Goal: Check status: Check status

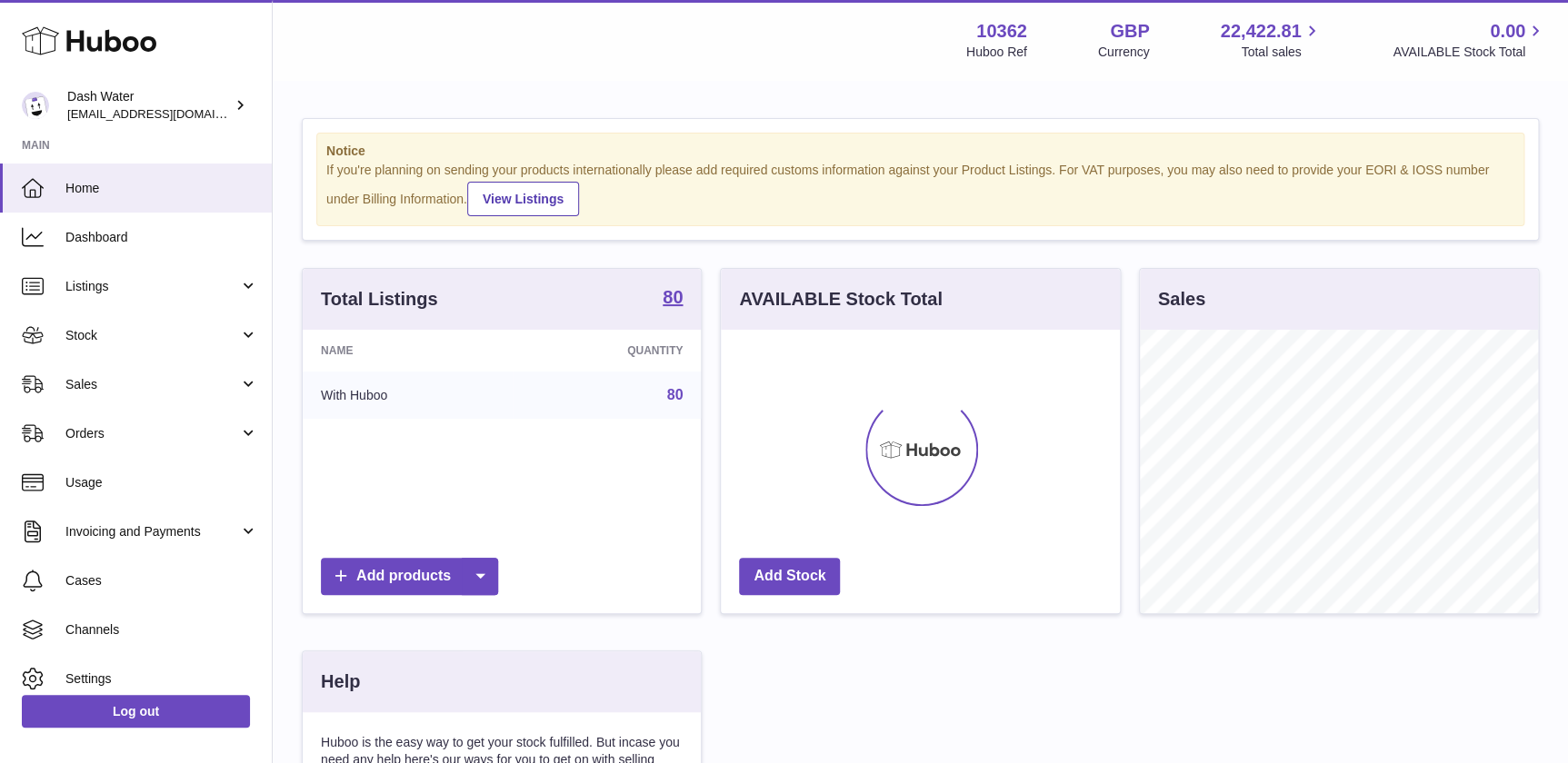
scroll to position [283, 402]
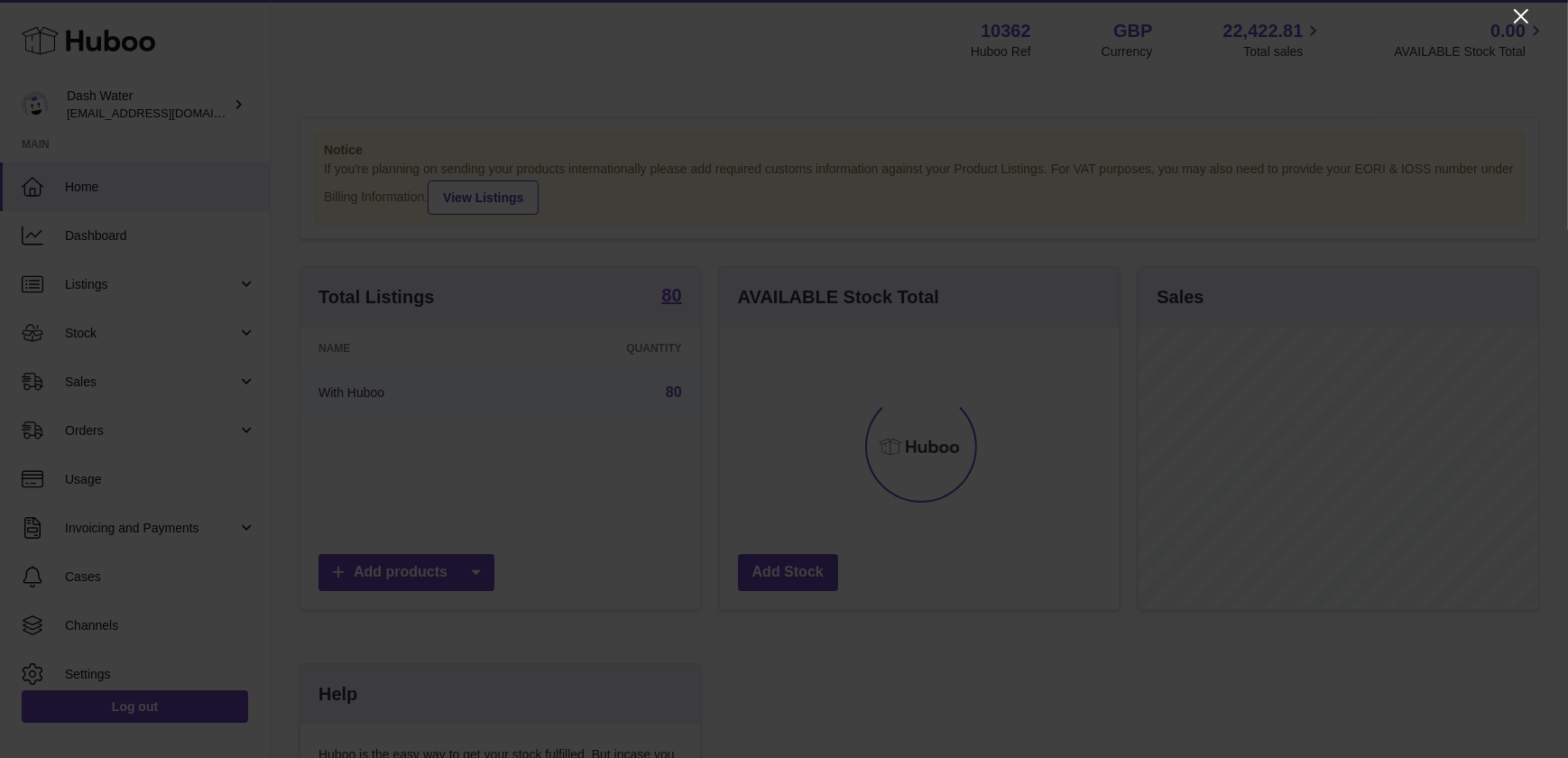
click at [1517, 18] on icon "Close" at bounding box center [1521, 16] width 21 height 21
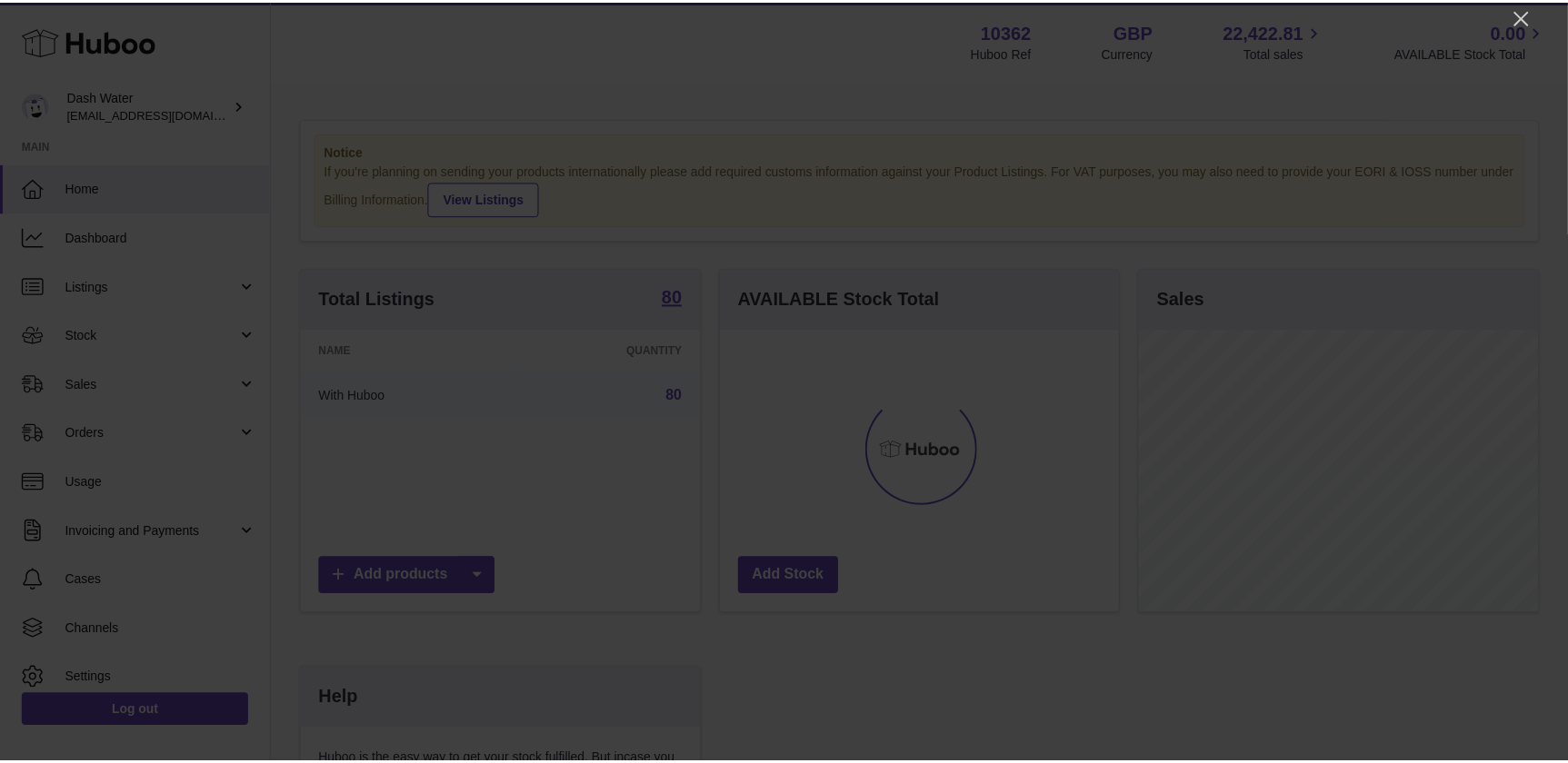
scroll to position [908372, 908331]
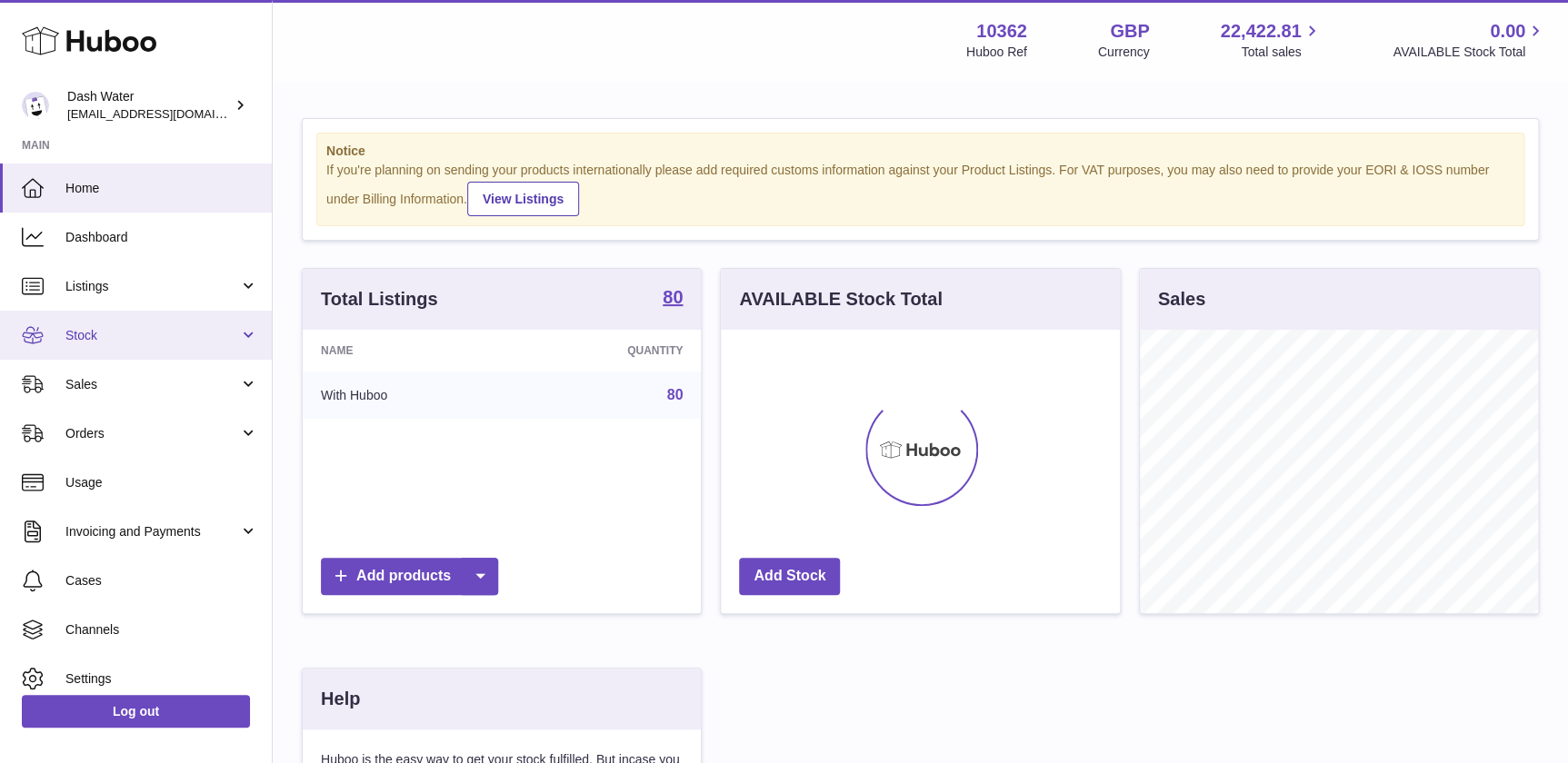
click at [139, 346] on link "Stock" at bounding box center [136, 335] width 272 height 49
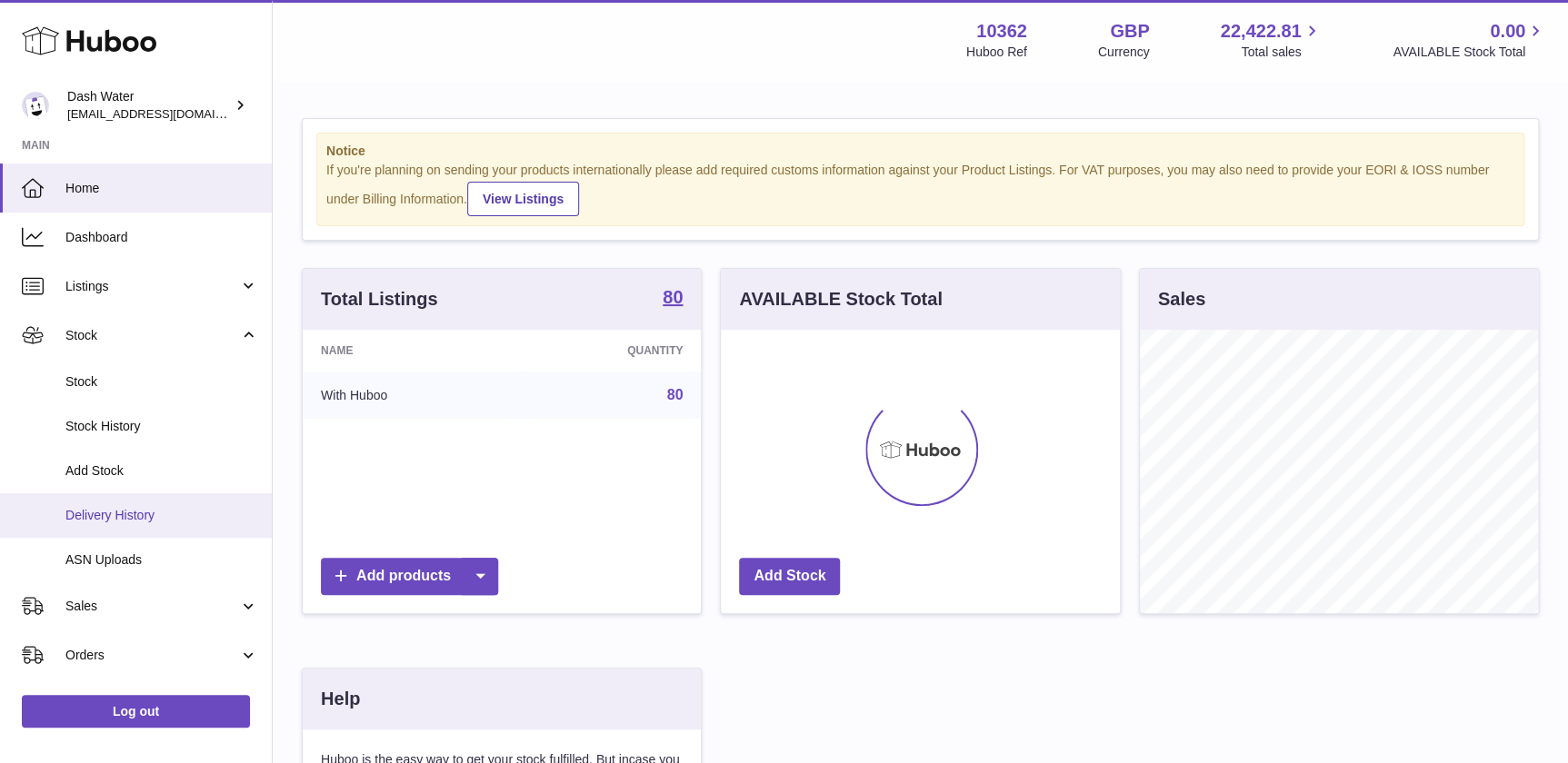
click at [160, 508] on span "Delivery History" at bounding box center [161, 515] width 193 height 18
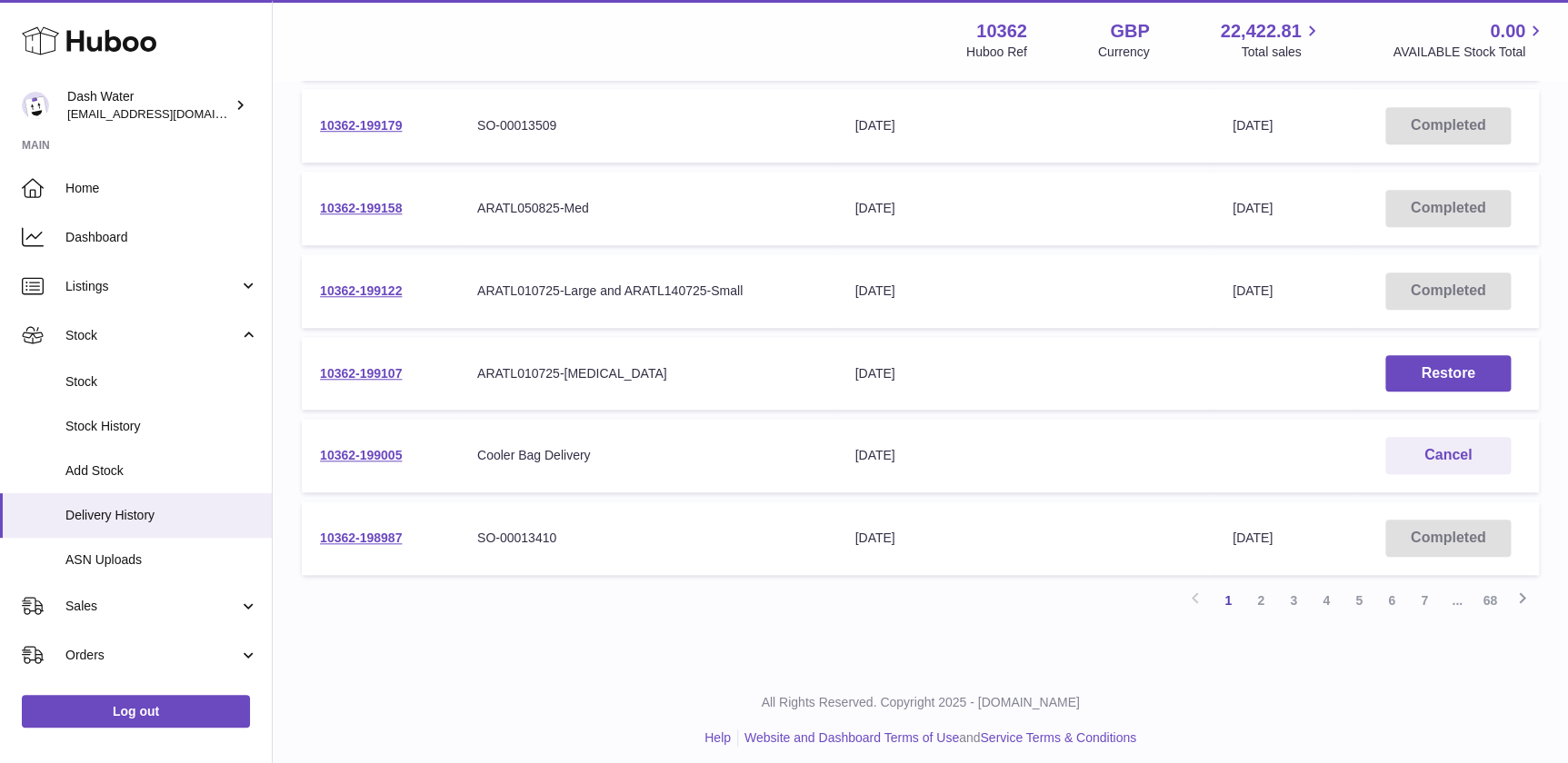
scroll to position [610, 0]
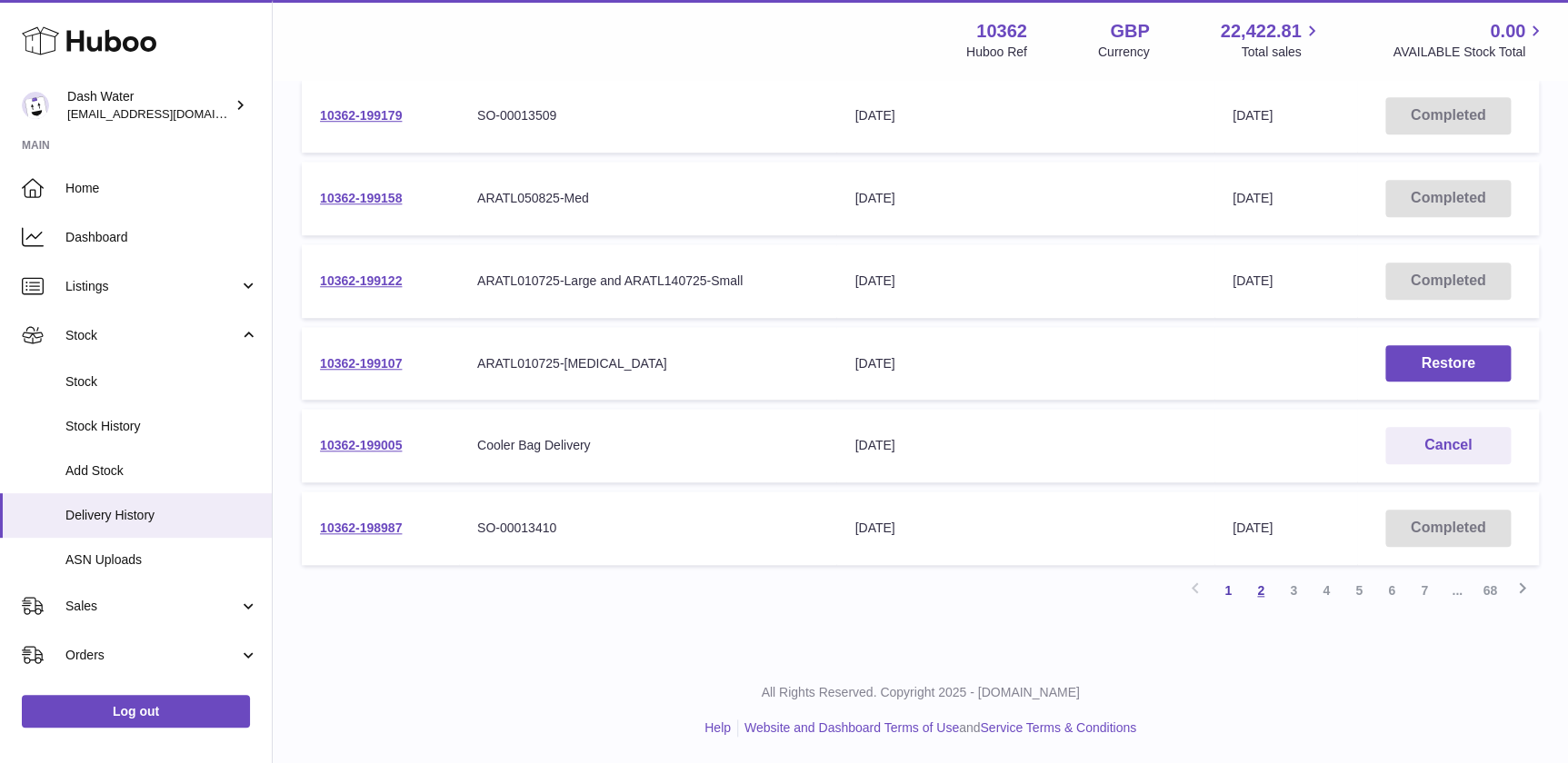
click at [1263, 596] on link "2" at bounding box center [1260, 590] width 33 height 33
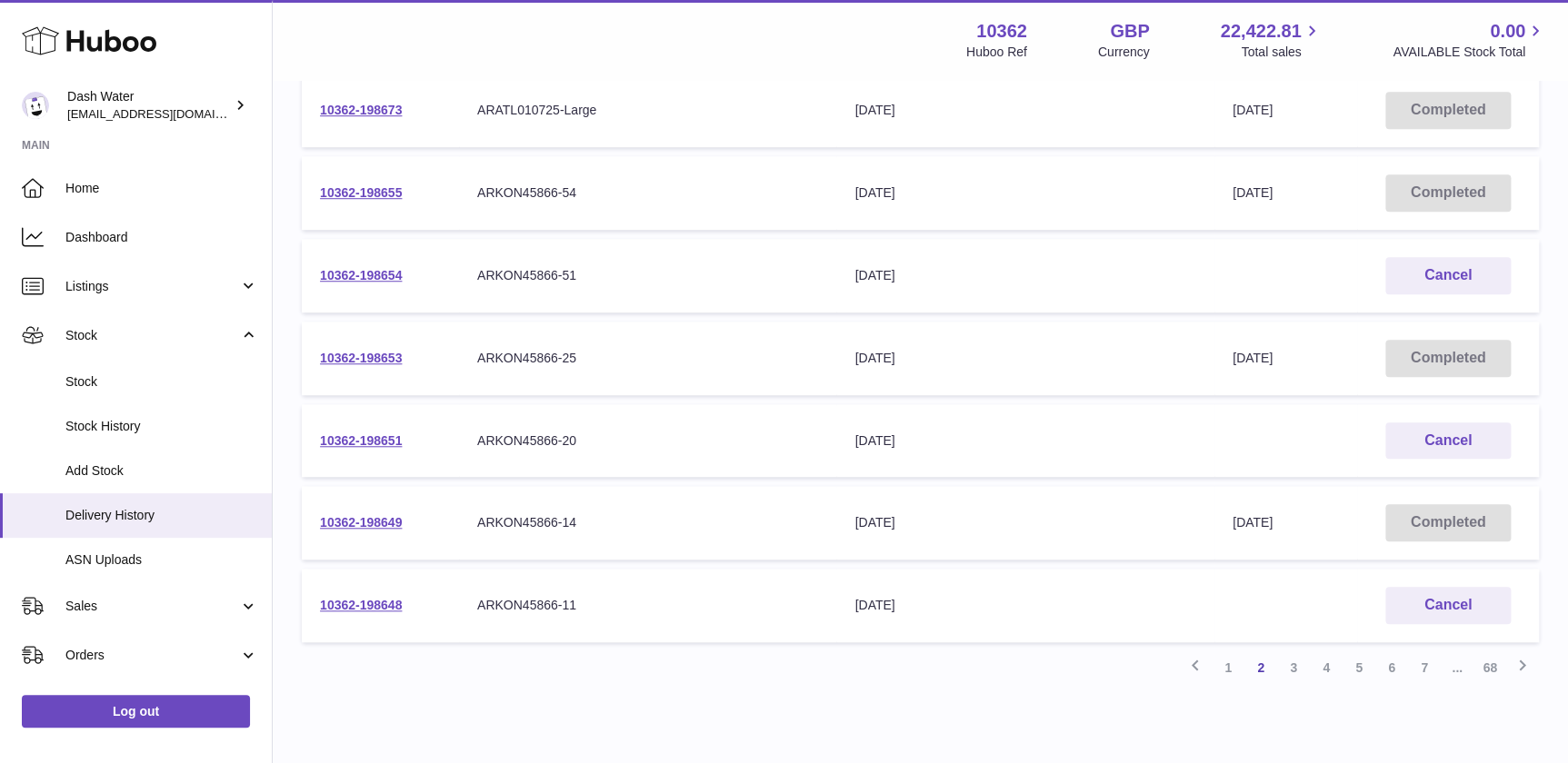
scroll to position [577, 0]
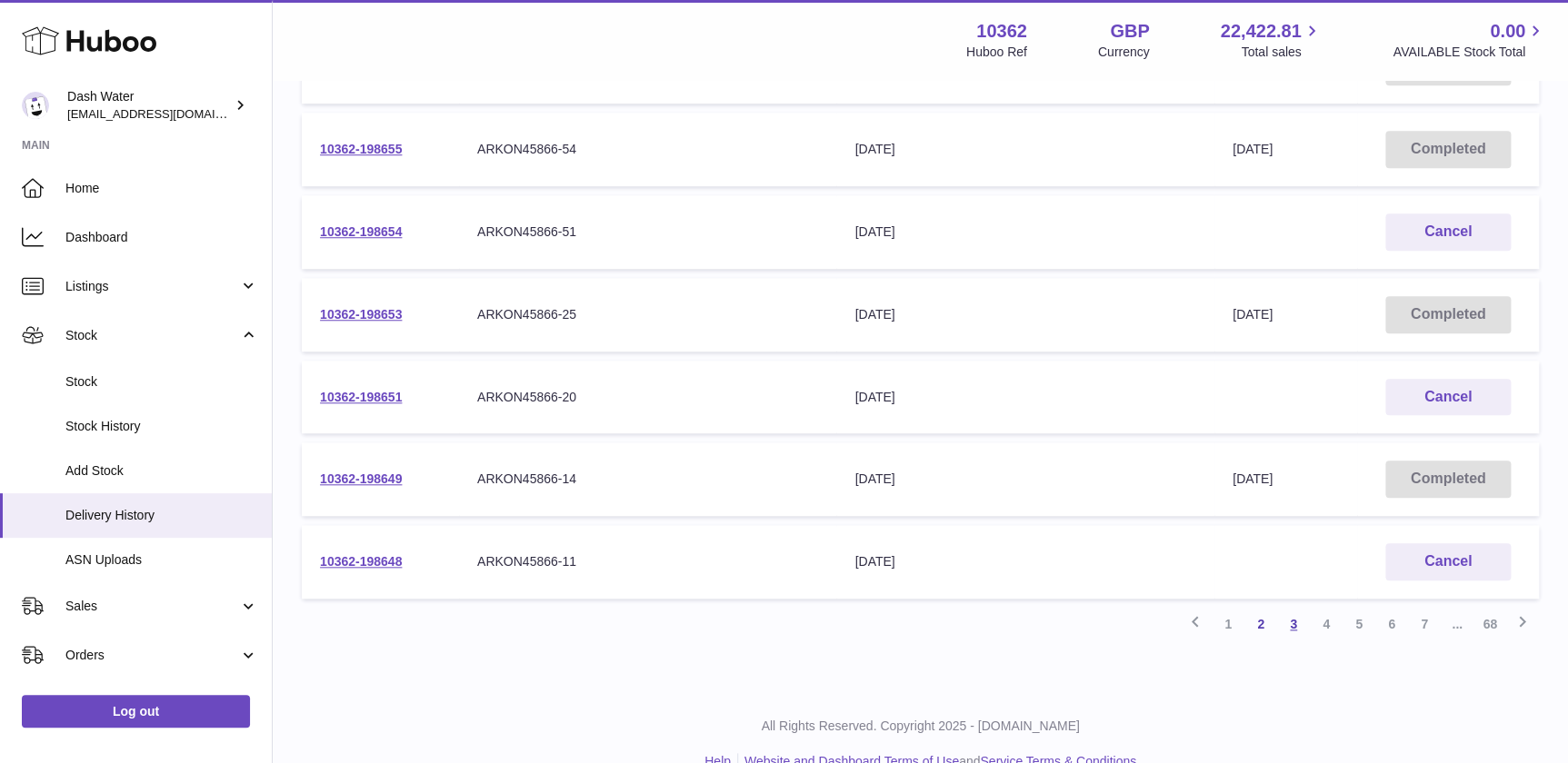
click at [1285, 620] on link "3" at bounding box center [1293, 623] width 33 height 33
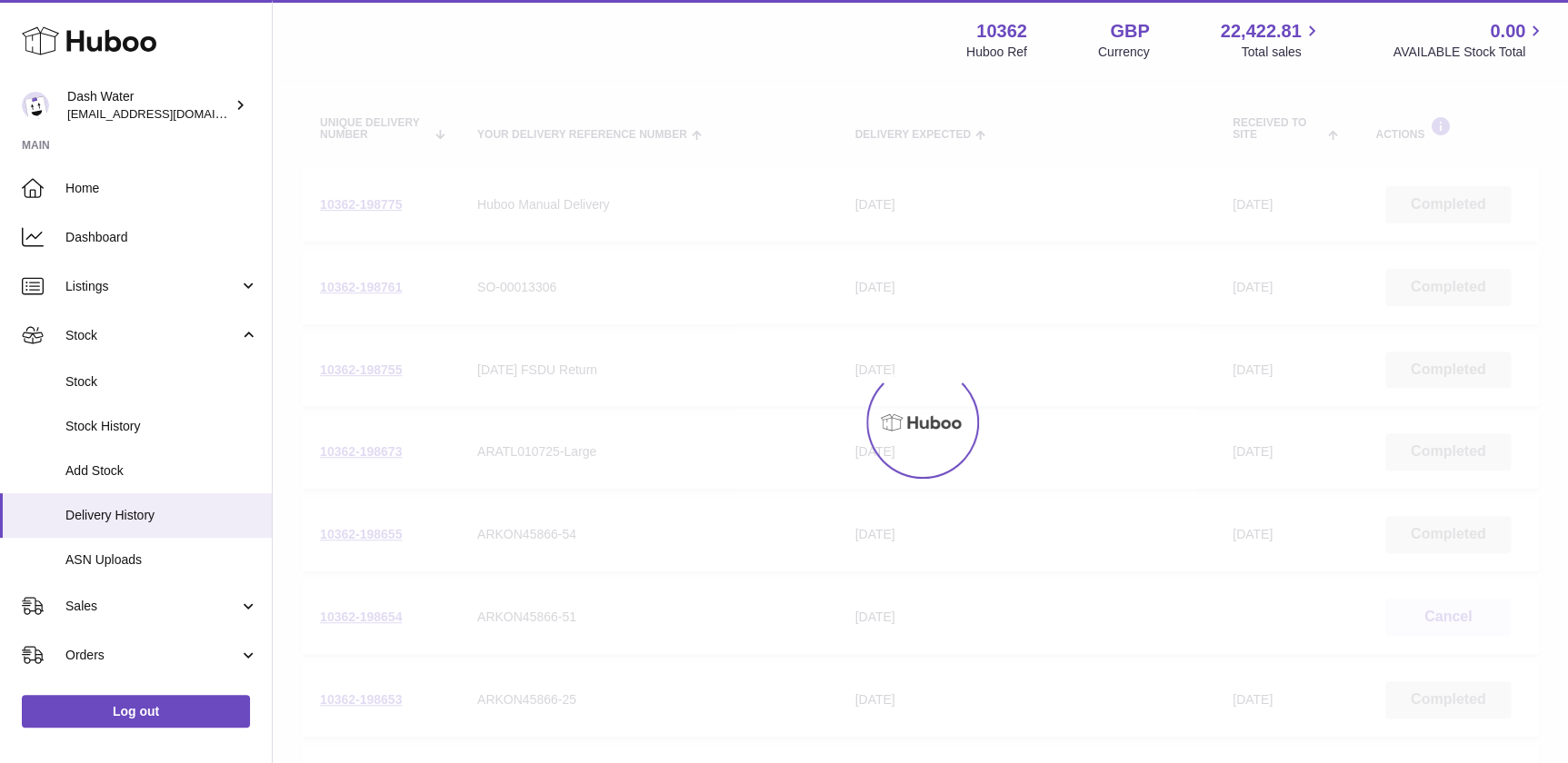
scroll to position [82, 0]
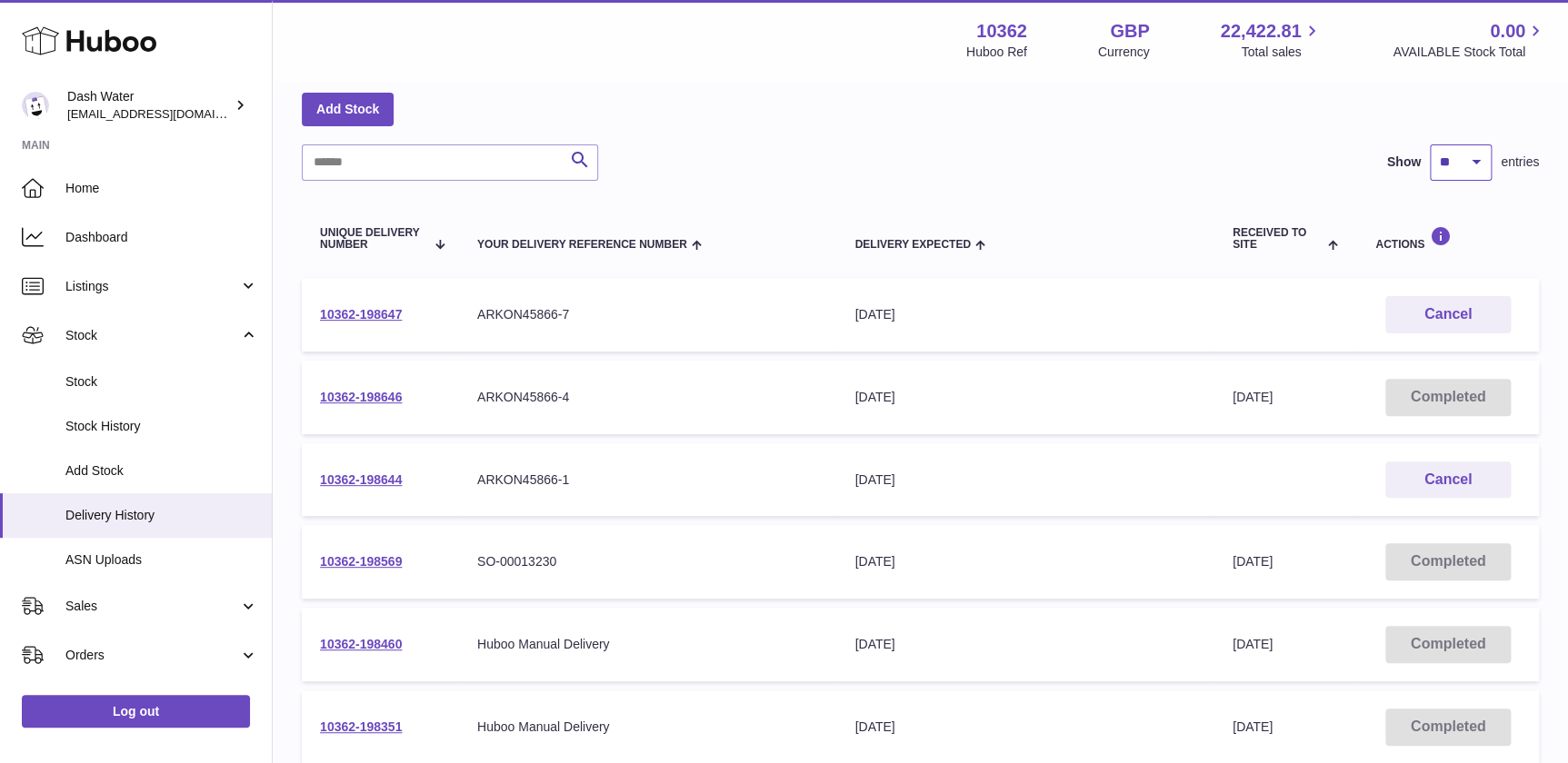
click at [1467, 165] on select "** ** ** ***" at bounding box center [1460, 162] width 61 height 36
select select "**"
click at [1429, 144] on select "** ** ** ***" at bounding box center [1460, 162] width 61 height 36
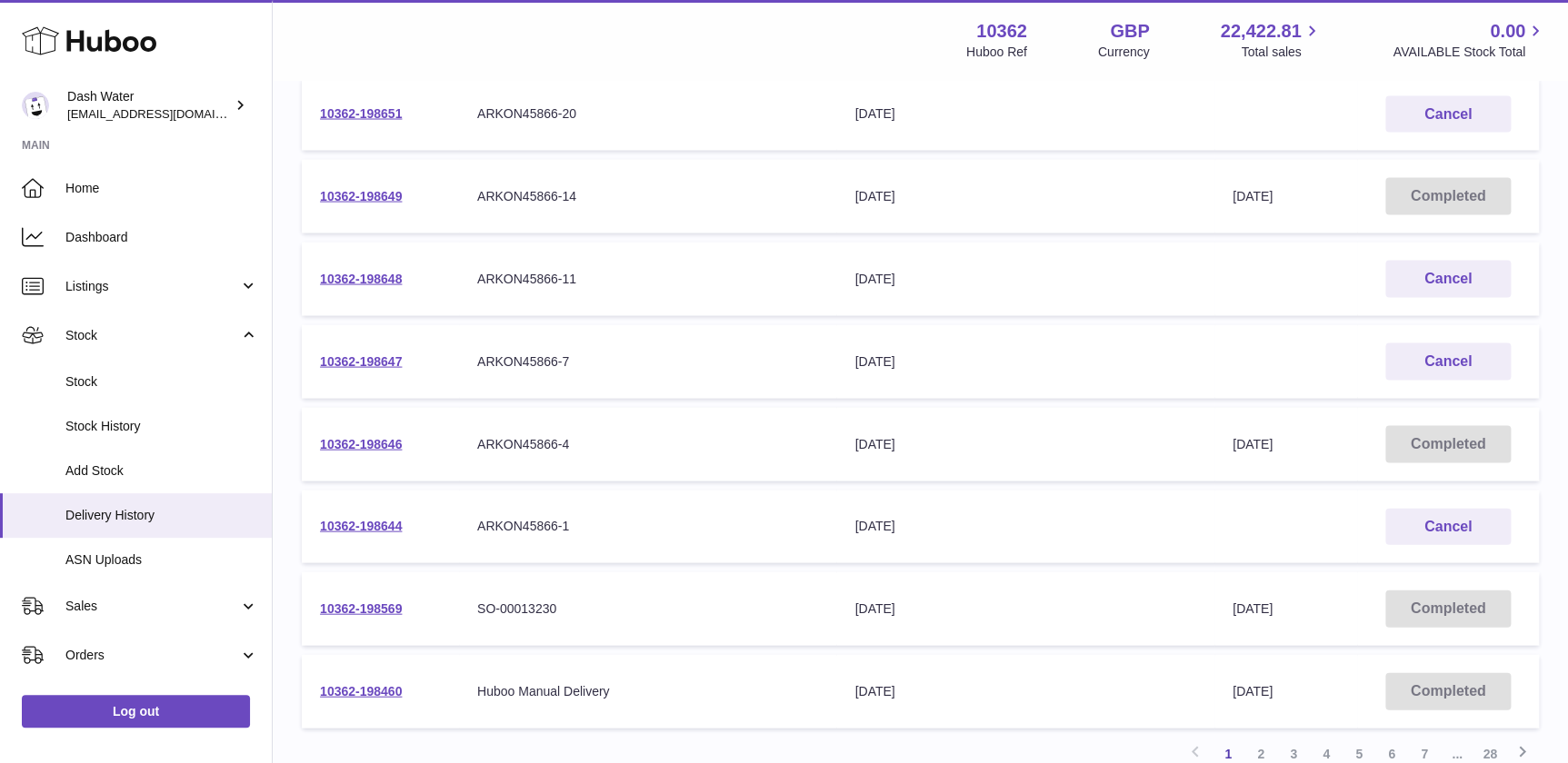
scroll to position [1734, 0]
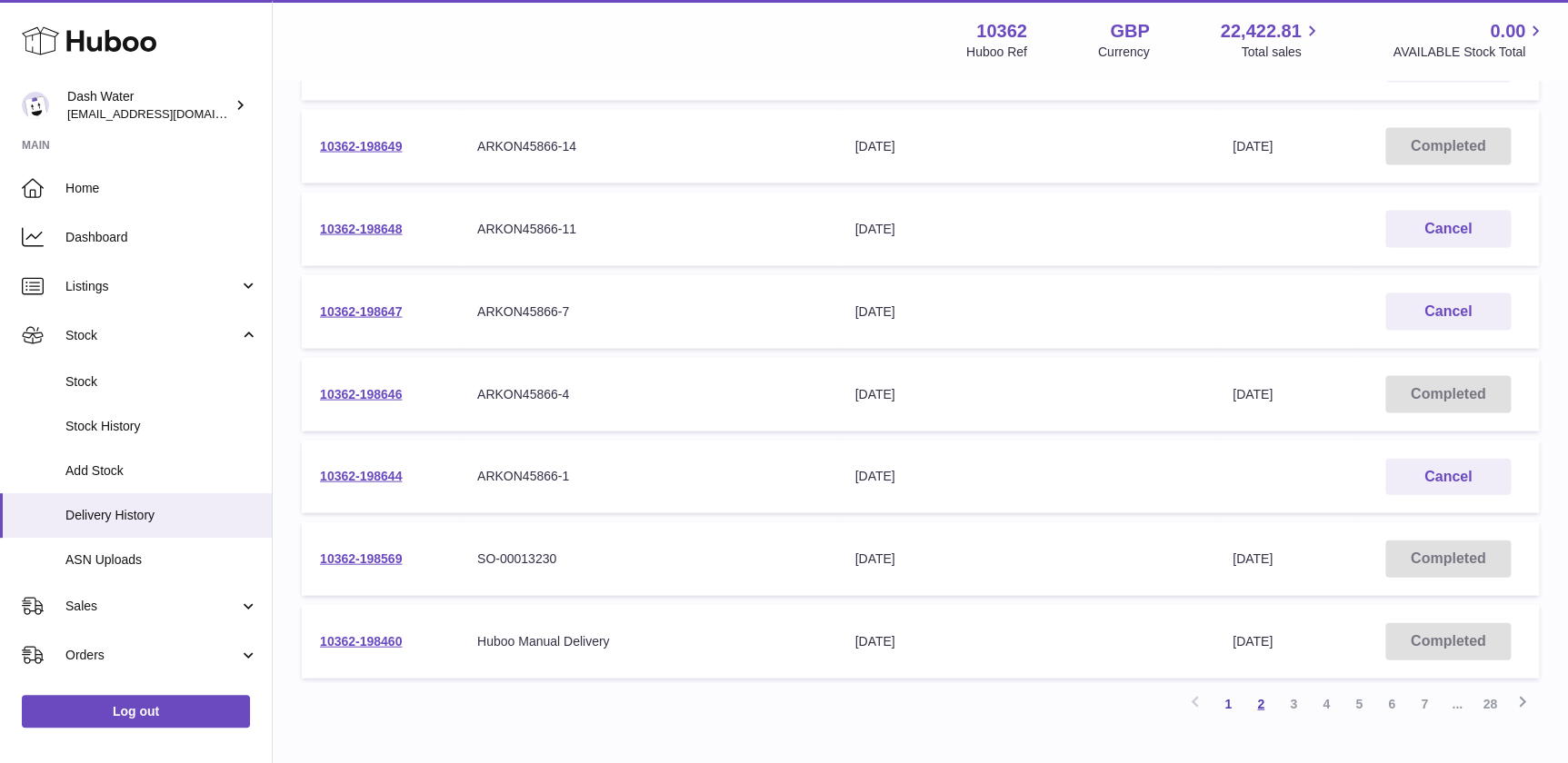
click at [1265, 700] on link "2" at bounding box center [1260, 703] width 33 height 33
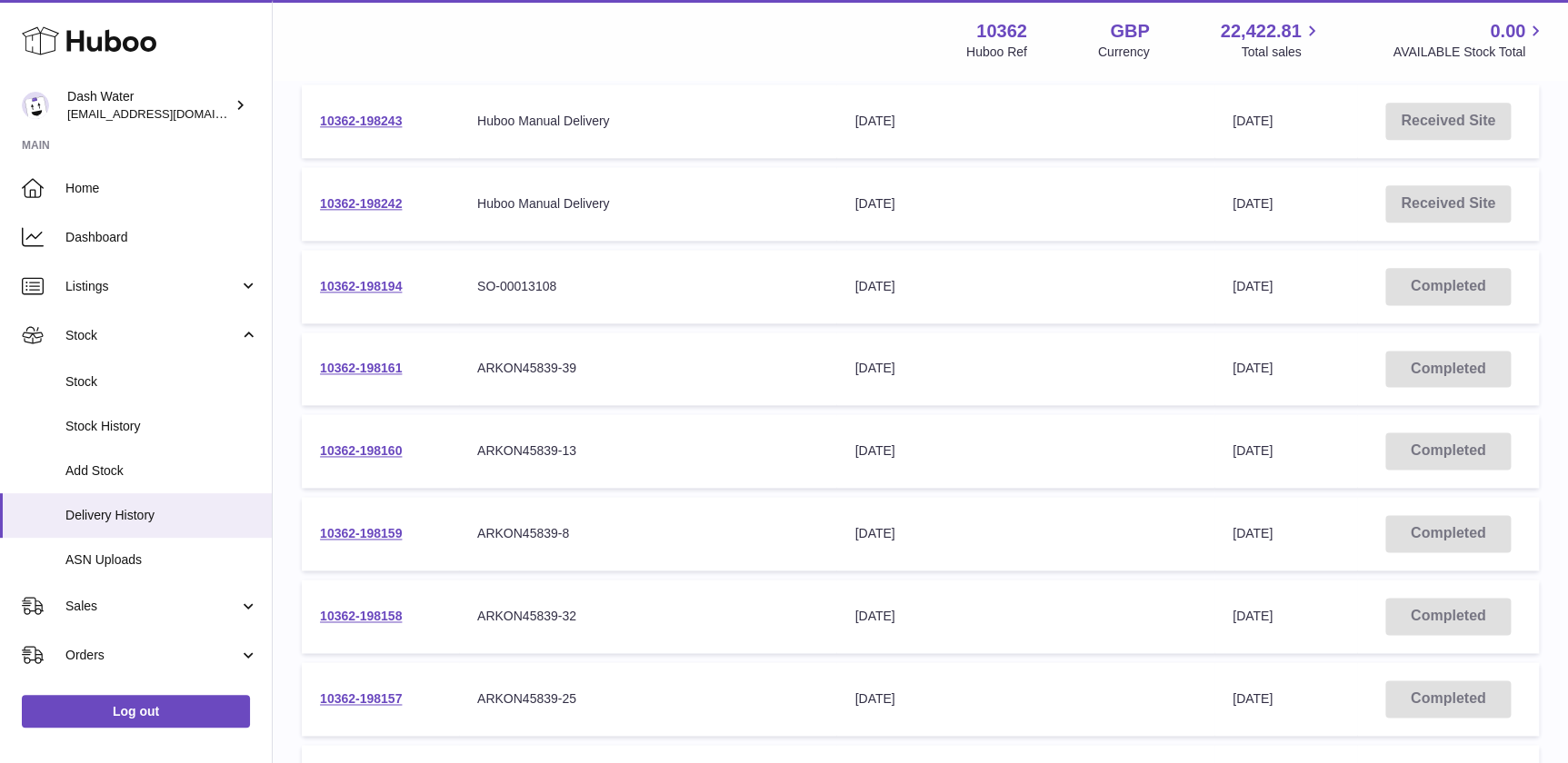
scroll to position [1155, 0]
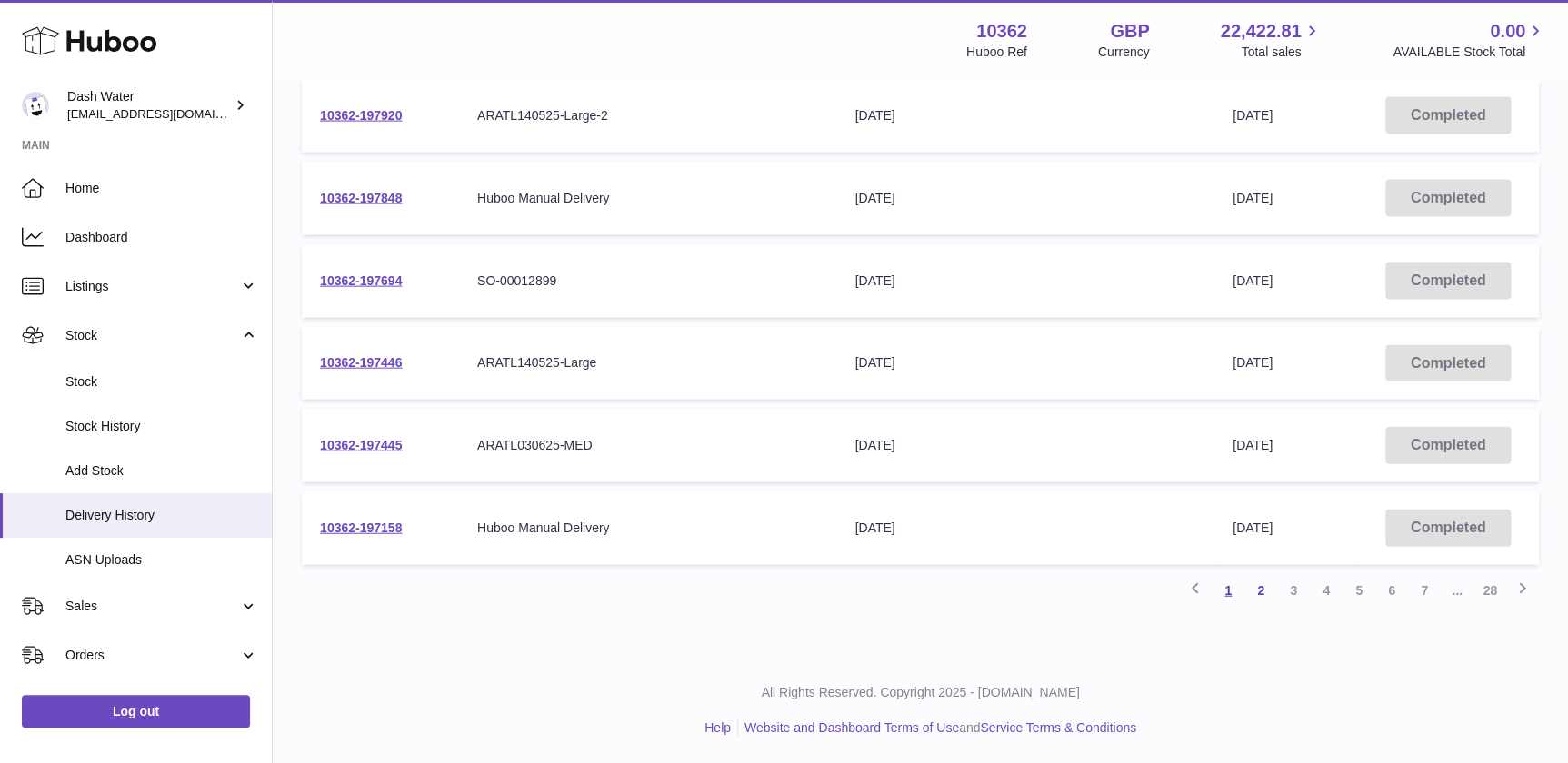
click at [1235, 599] on link "1" at bounding box center [1227, 590] width 33 height 33
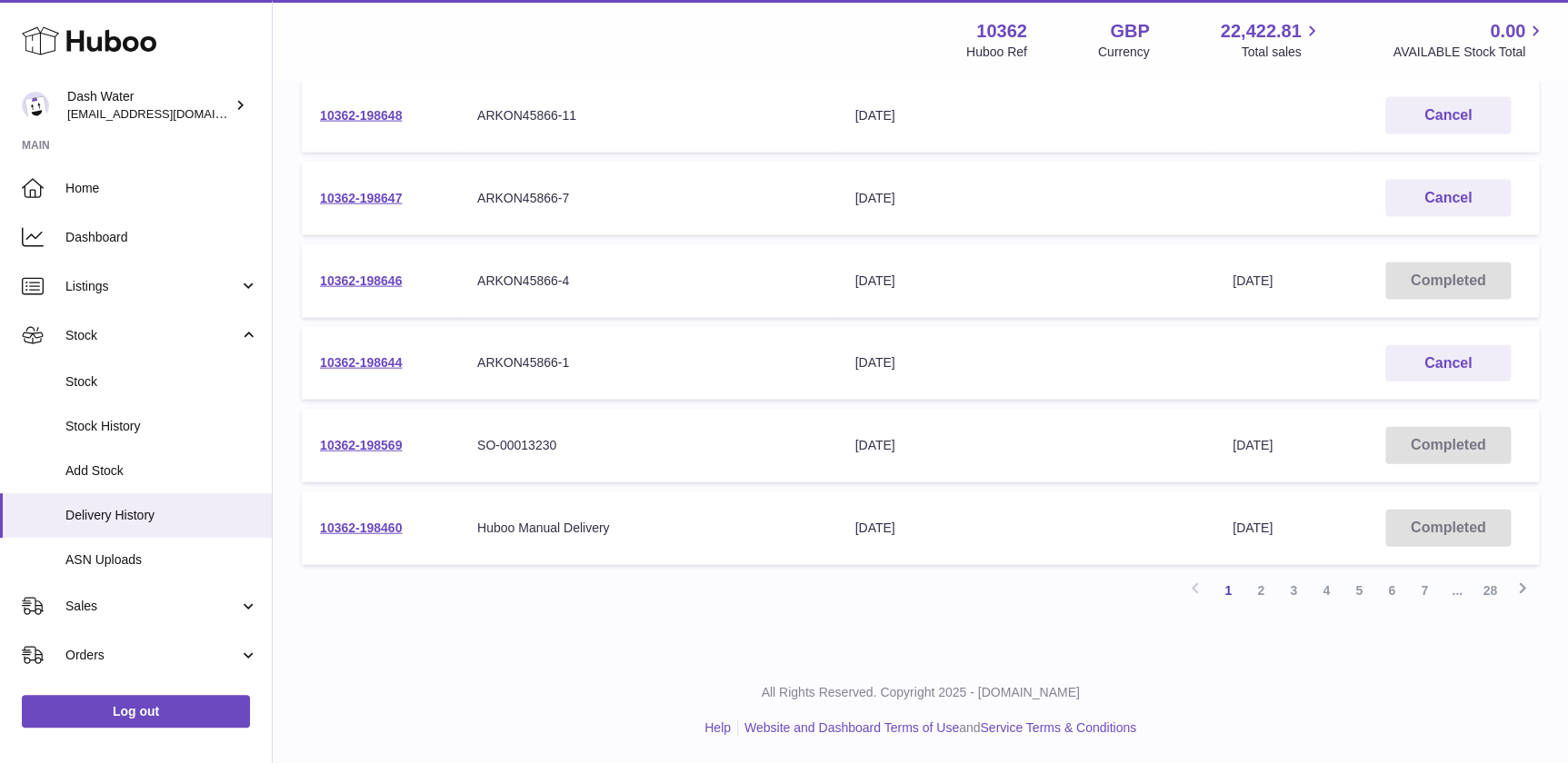
scroll to position [920, 0]
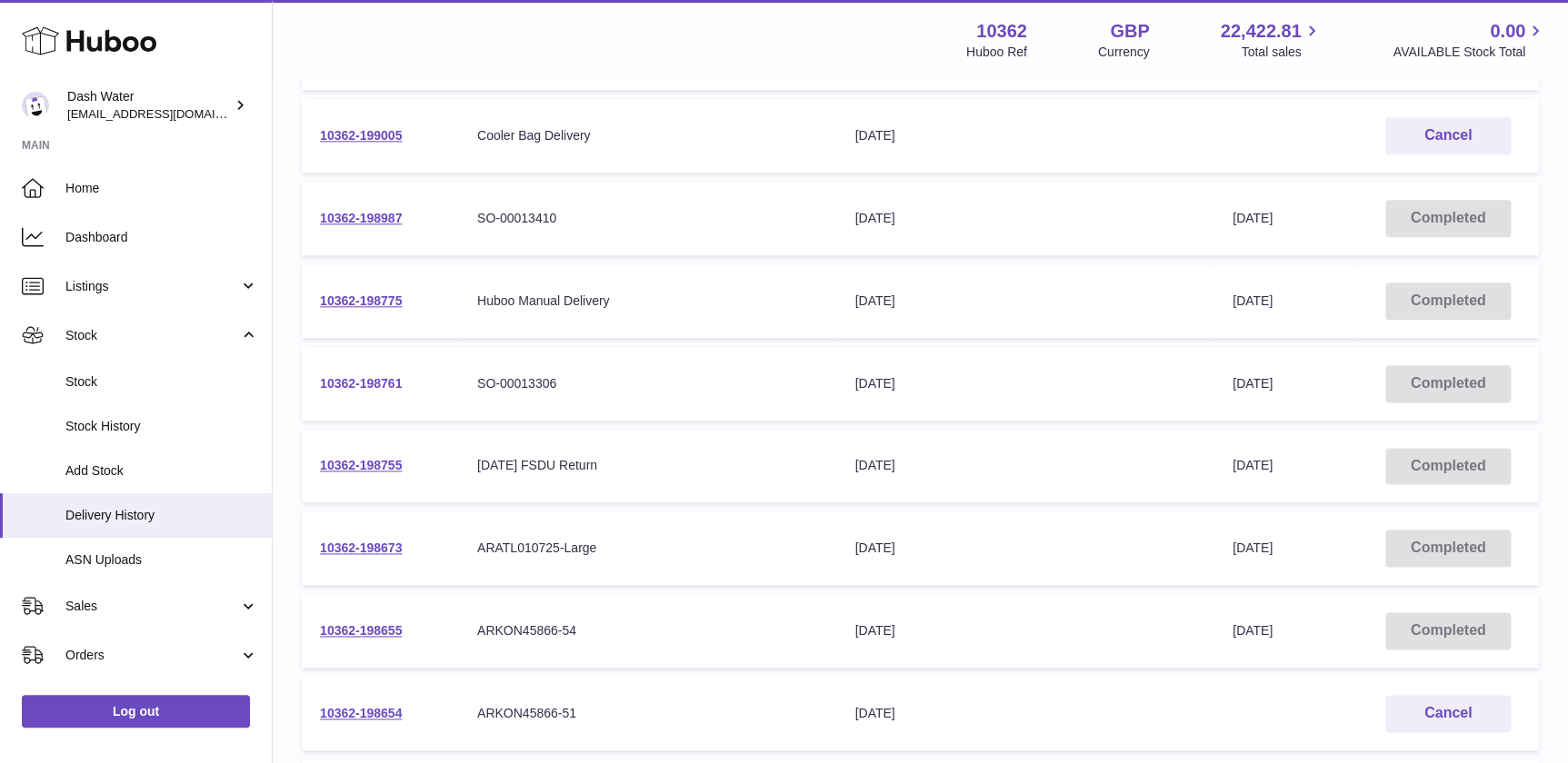
click at [362, 376] on link "10362-198761" at bounding box center [361, 383] width 82 height 15
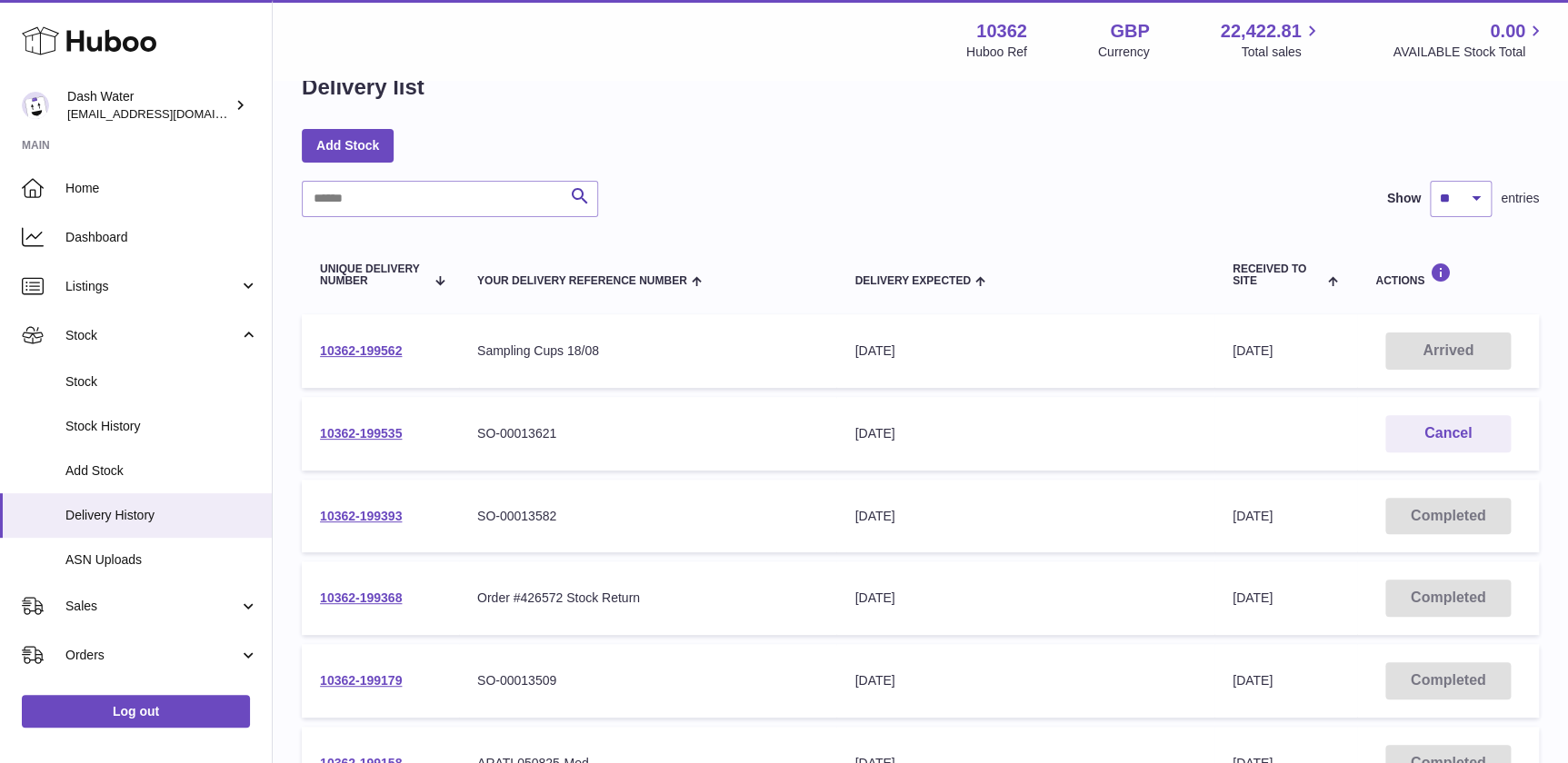
scroll to position [0, 0]
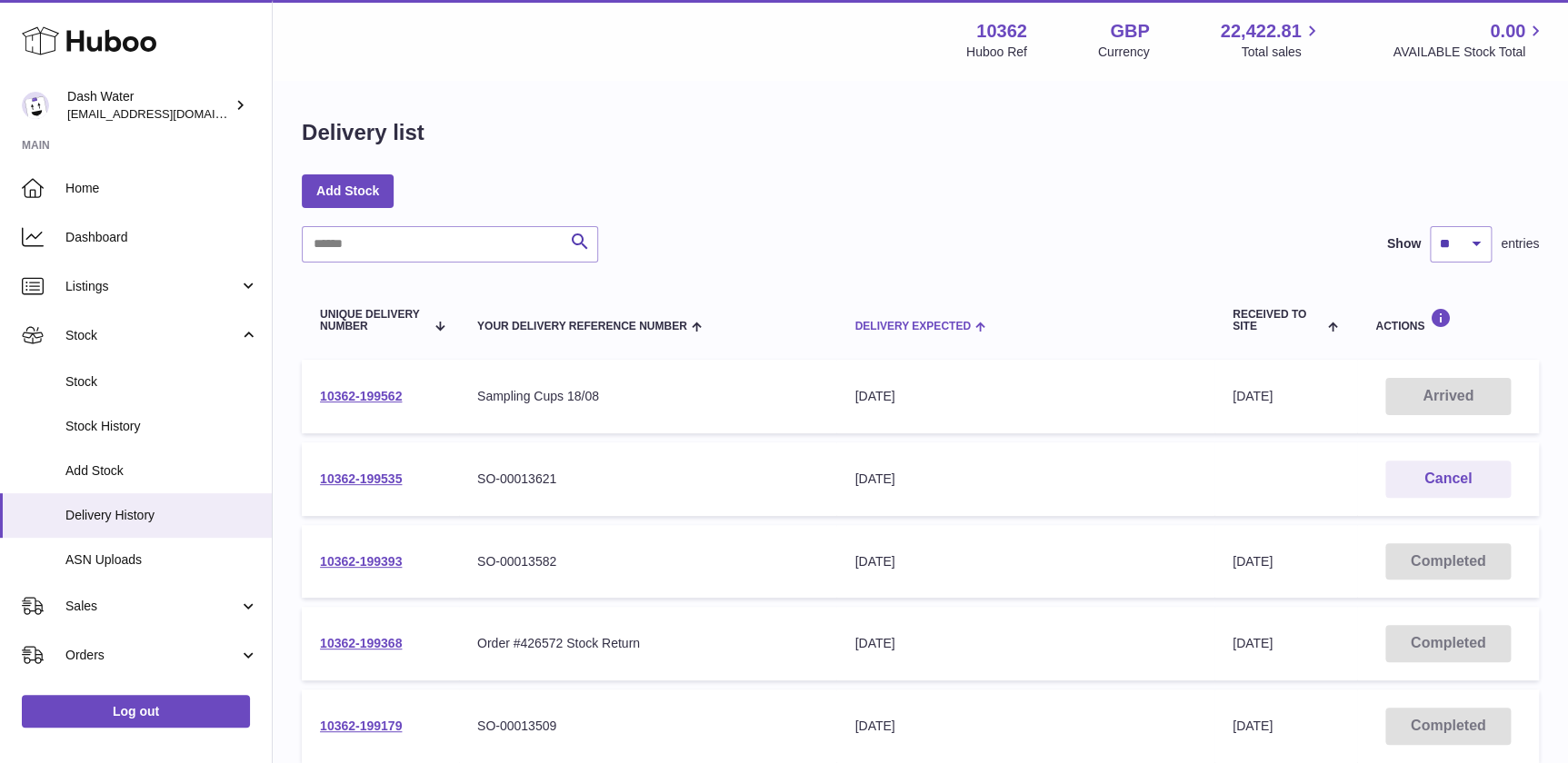
click at [982, 327] on span at bounding box center [978, 326] width 16 height 15
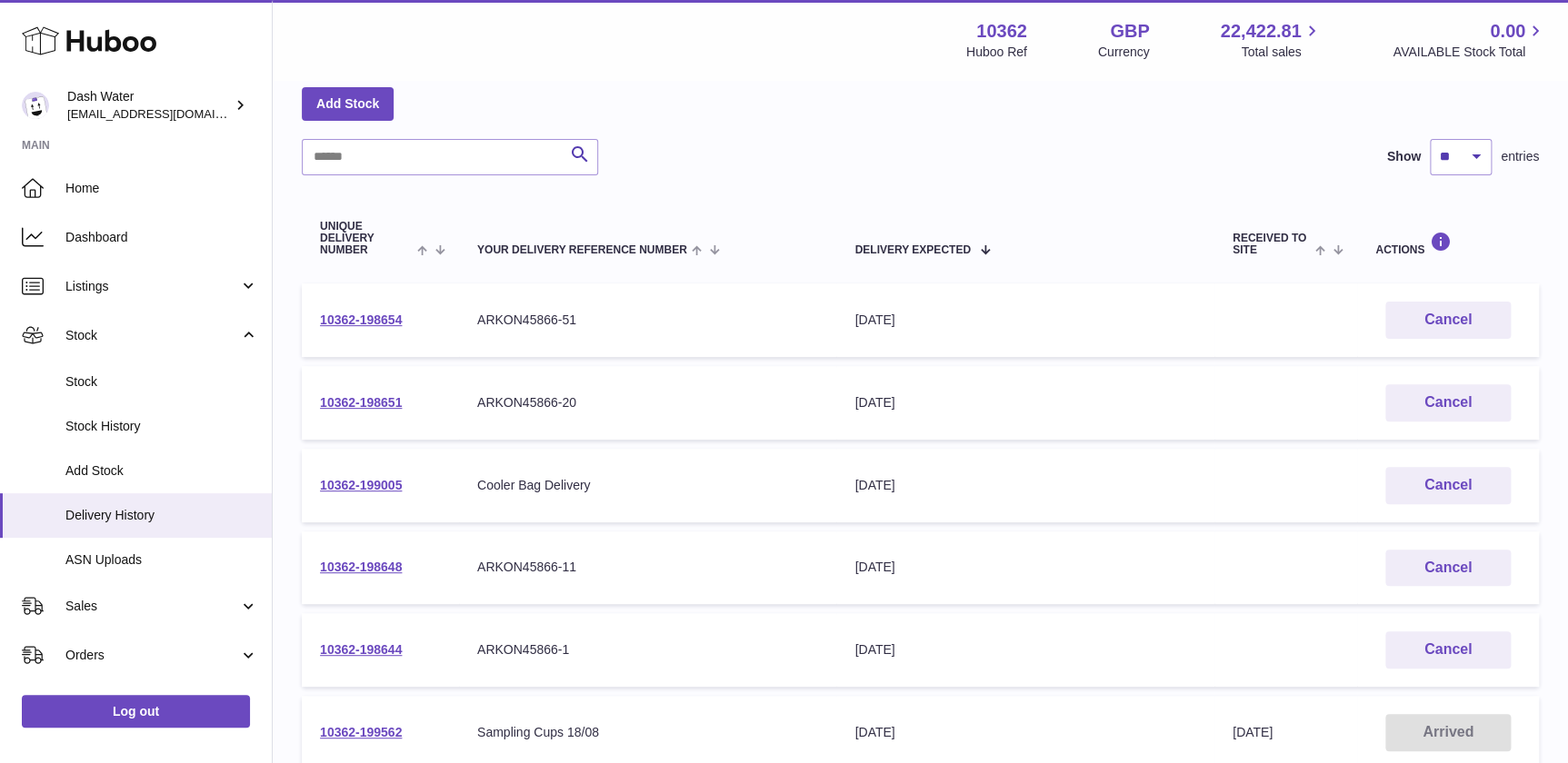
scroll to position [82, 0]
